Goal: Task Accomplishment & Management: Complete application form

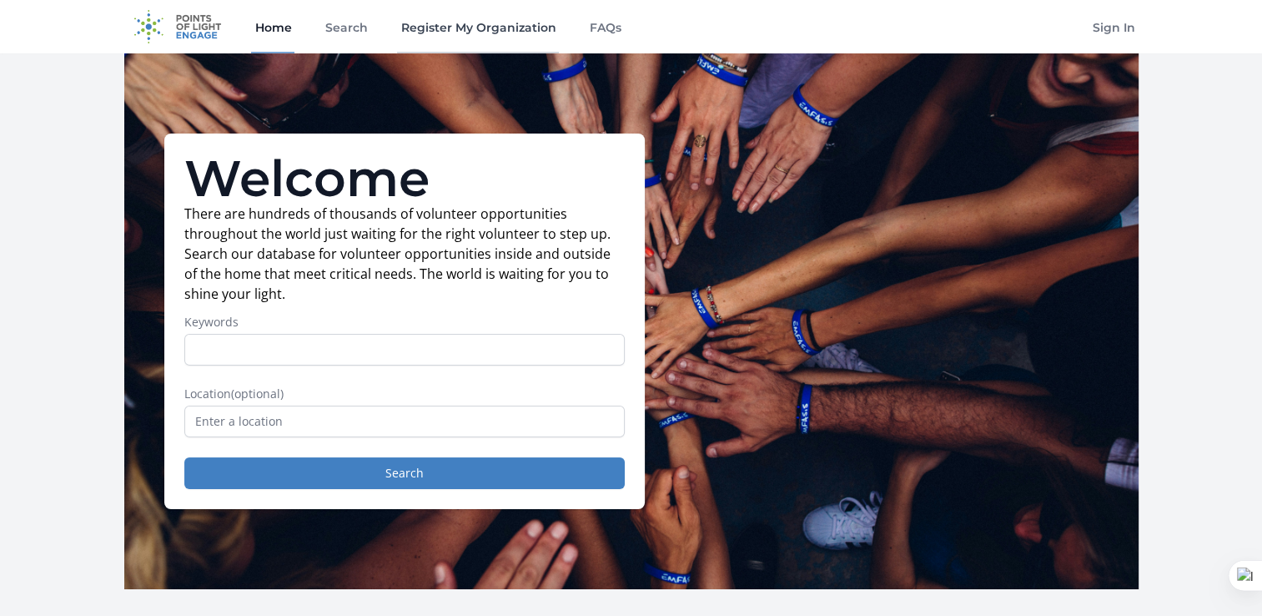
click at [507, 28] on link "Register My Organization" at bounding box center [478, 26] width 162 height 53
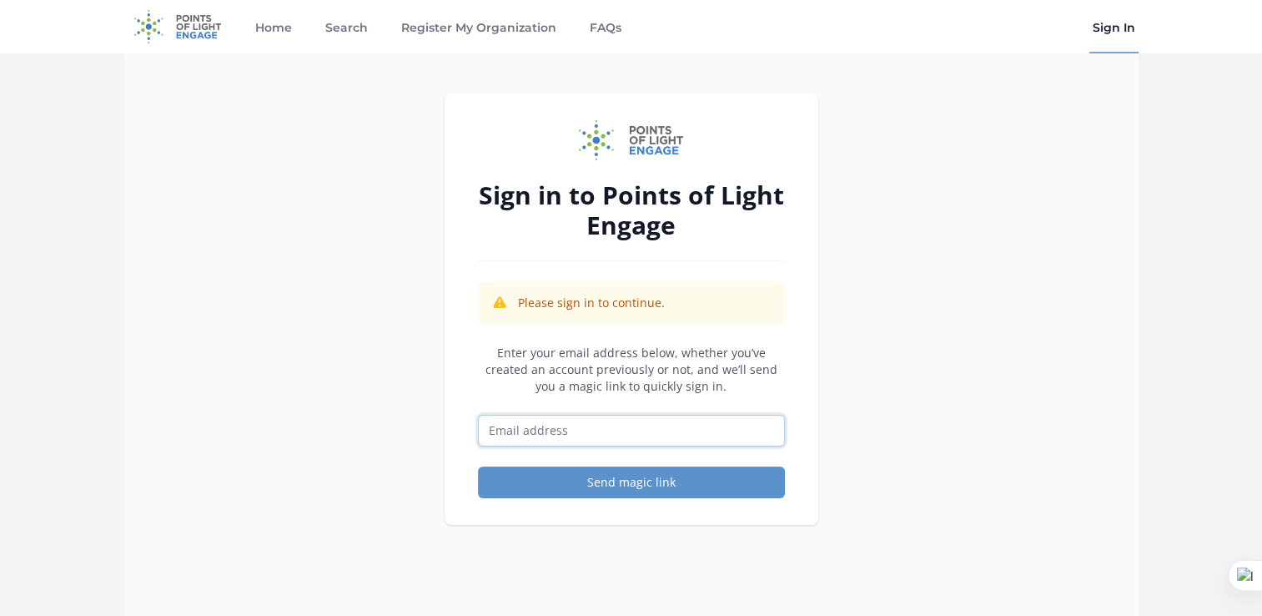
click at [576, 434] on input "Email address" at bounding box center [631, 431] width 307 height 32
type input "[PERSON_NAME][EMAIL_ADDRESS][DOMAIN_NAME]"
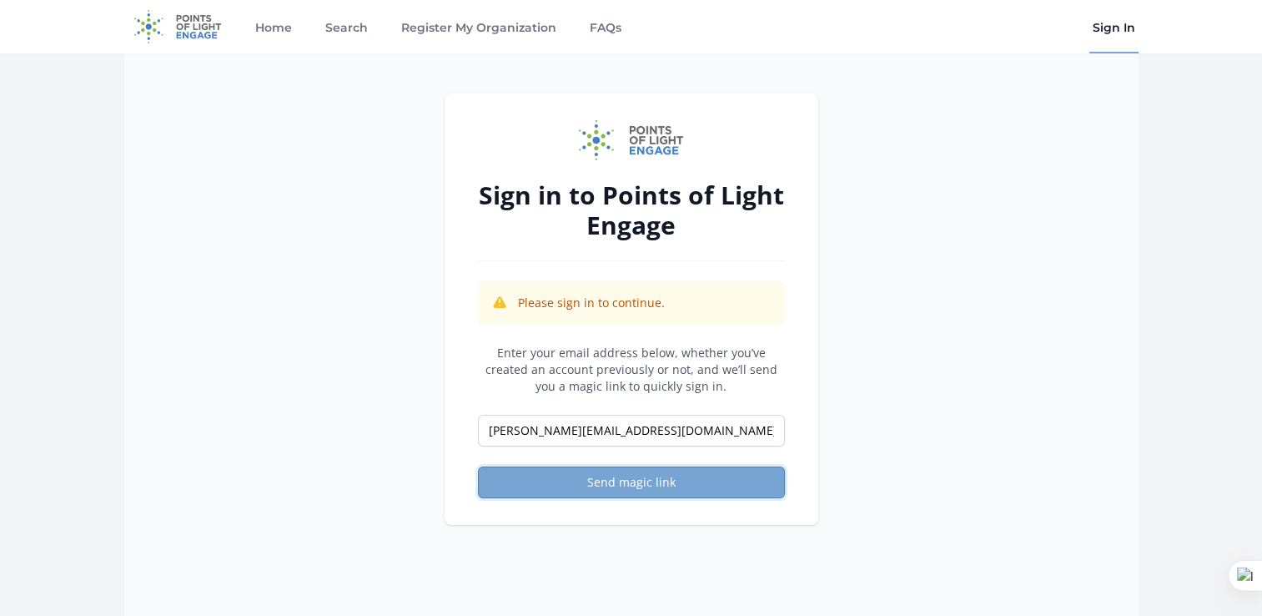
click at [609, 487] on button "Send magic link" at bounding box center [631, 482] width 307 height 32
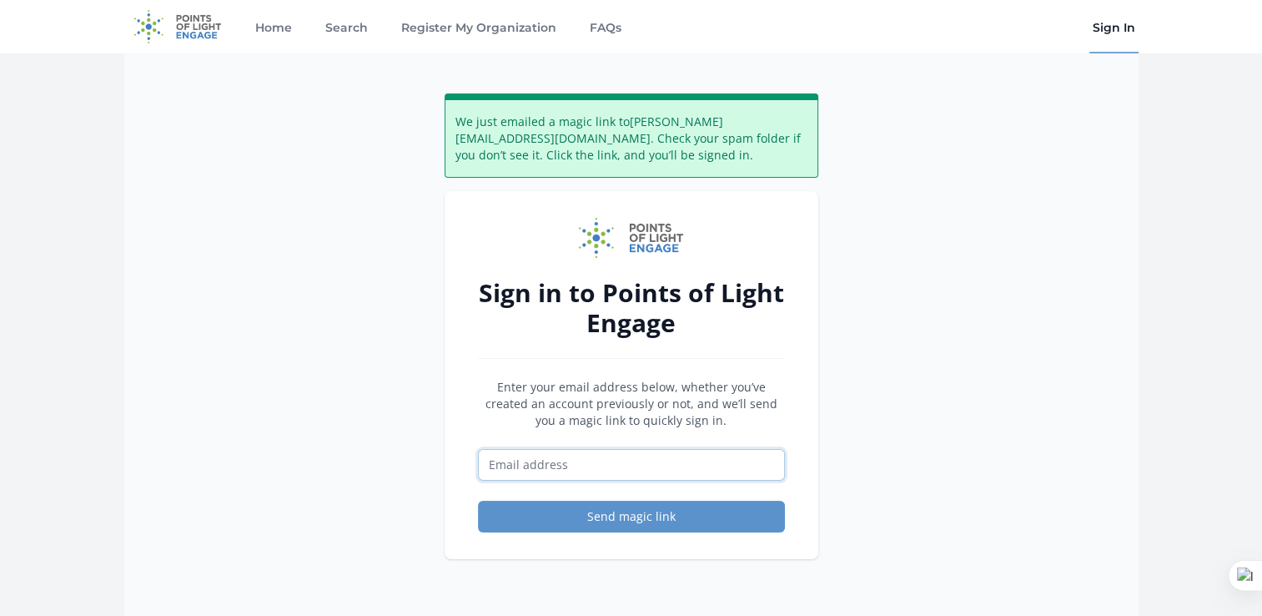
click at [658, 461] on input "Email address" at bounding box center [631, 465] width 307 height 32
type input "1"
